Goal: Task Accomplishment & Management: Use online tool/utility

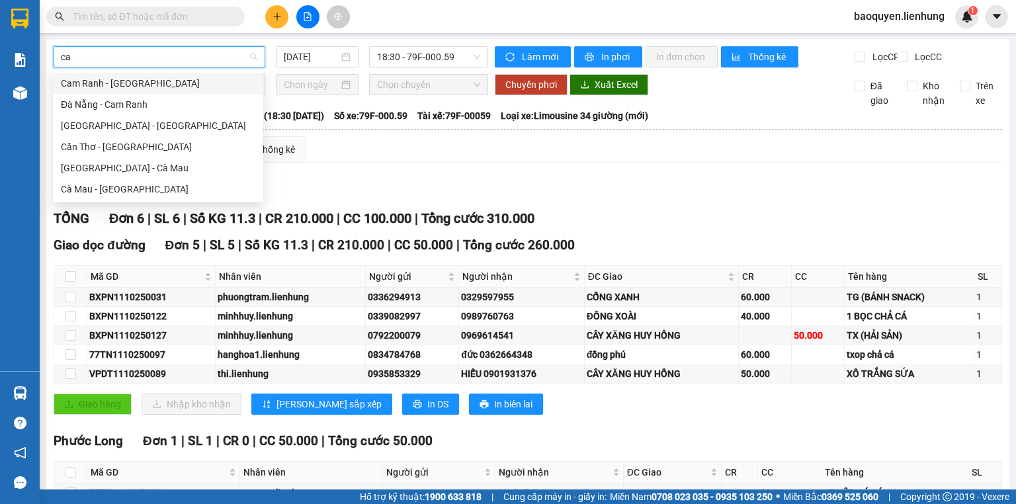
type input "cam"
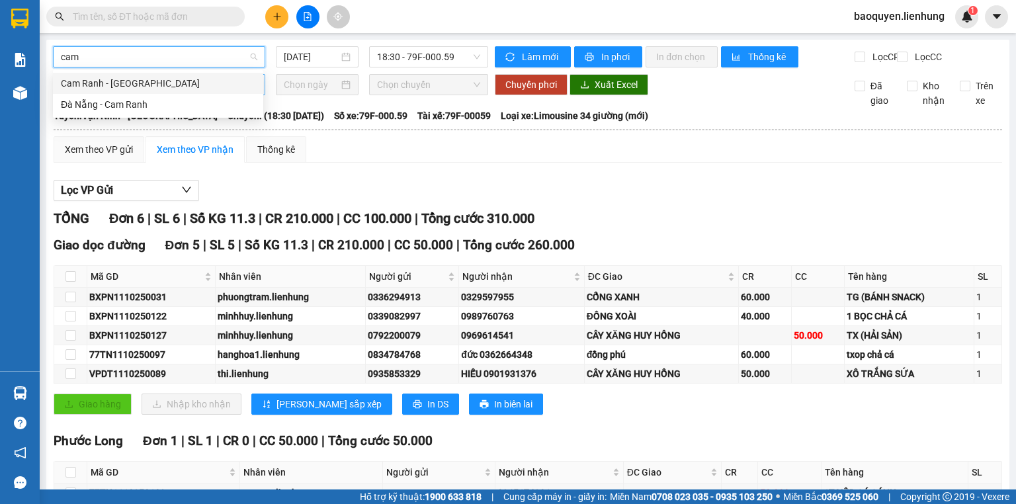
drag, startPoint x: 201, startPoint y: 86, endPoint x: 208, endPoint y: 87, distance: 6.7
click at [201, 85] on div "Cam Ranh - [GEOGRAPHIC_DATA]" at bounding box center [158, 83] width 194 height 15
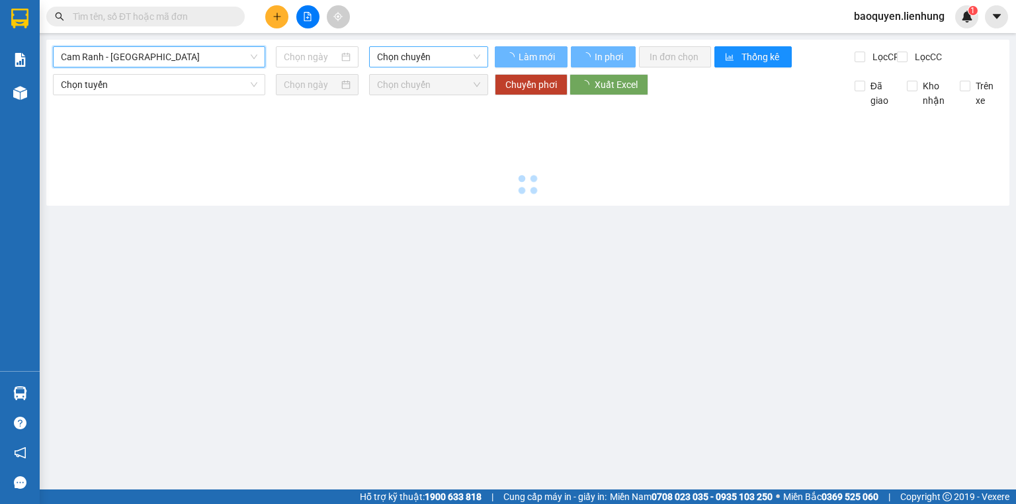
type input "[DATE]"
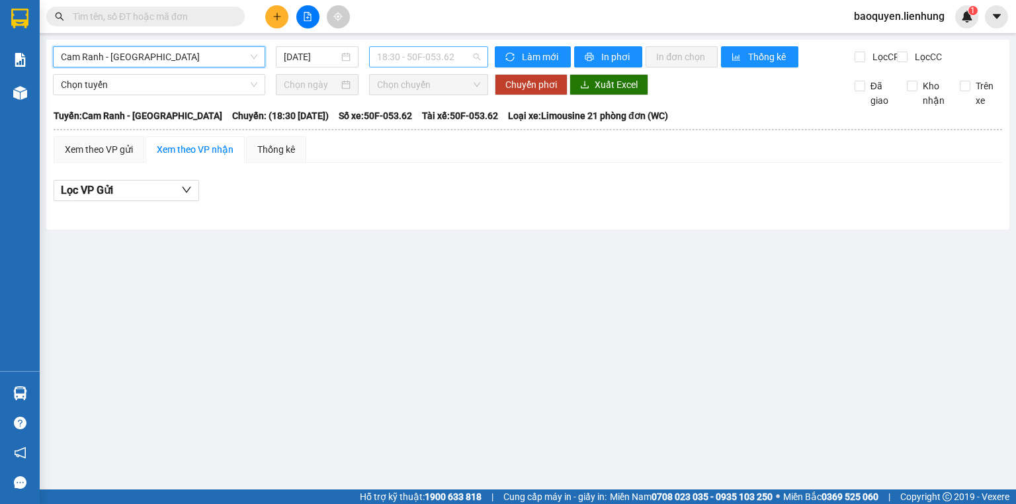
click at [458, 57] on span "18:30 - 50F-053.62" at bounding box center [429, 57] width 104 height 20
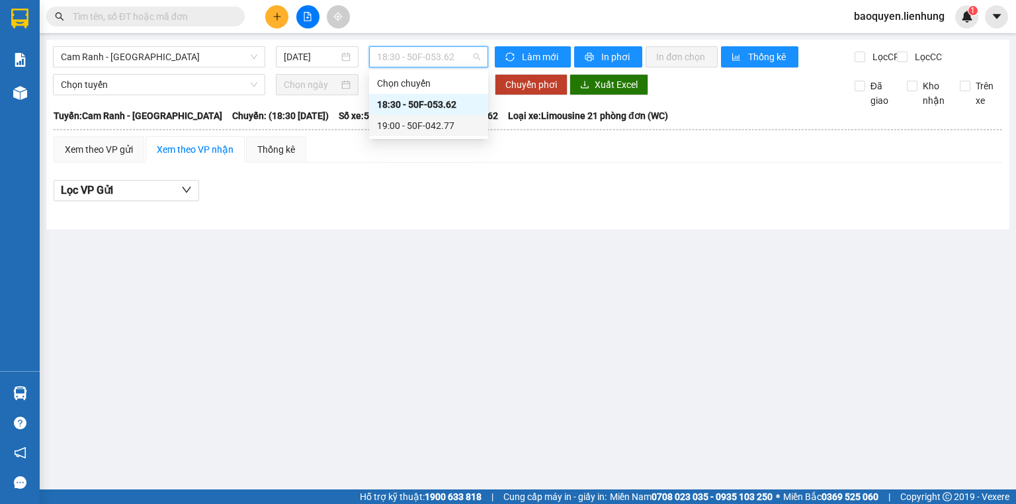
click at [447, 123] on div "19:00 - 50F-042.77" at bounding box center [428, 125] width 103 height 15
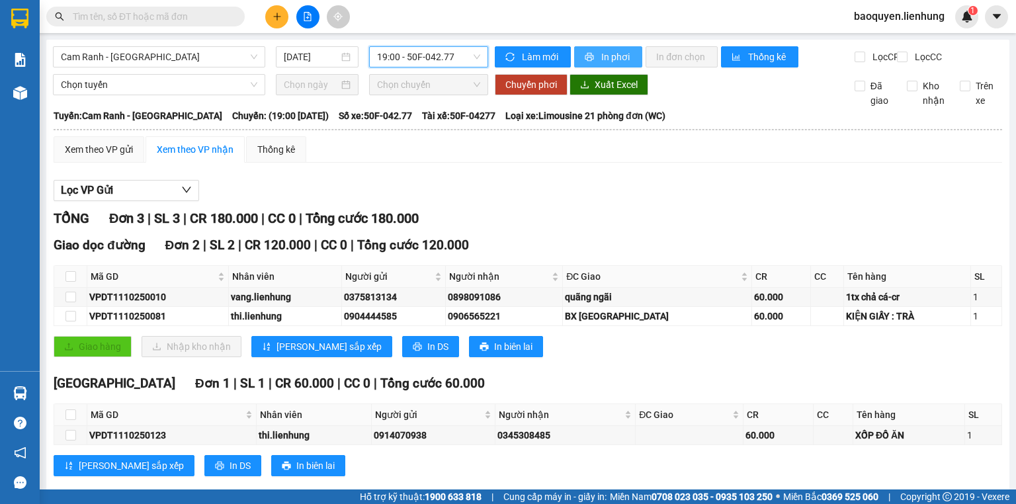
click at [606, 54] on span "In phơi" at bounding box center [616, 57] width 30 height 15
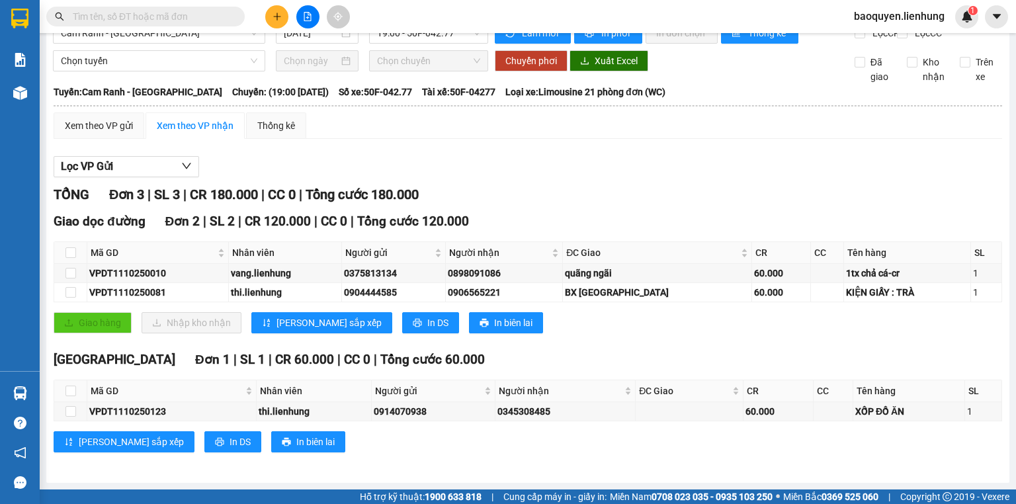
scroll to position [33, 0]
